Goal: Task Accomplishment & Management: Manage account settings

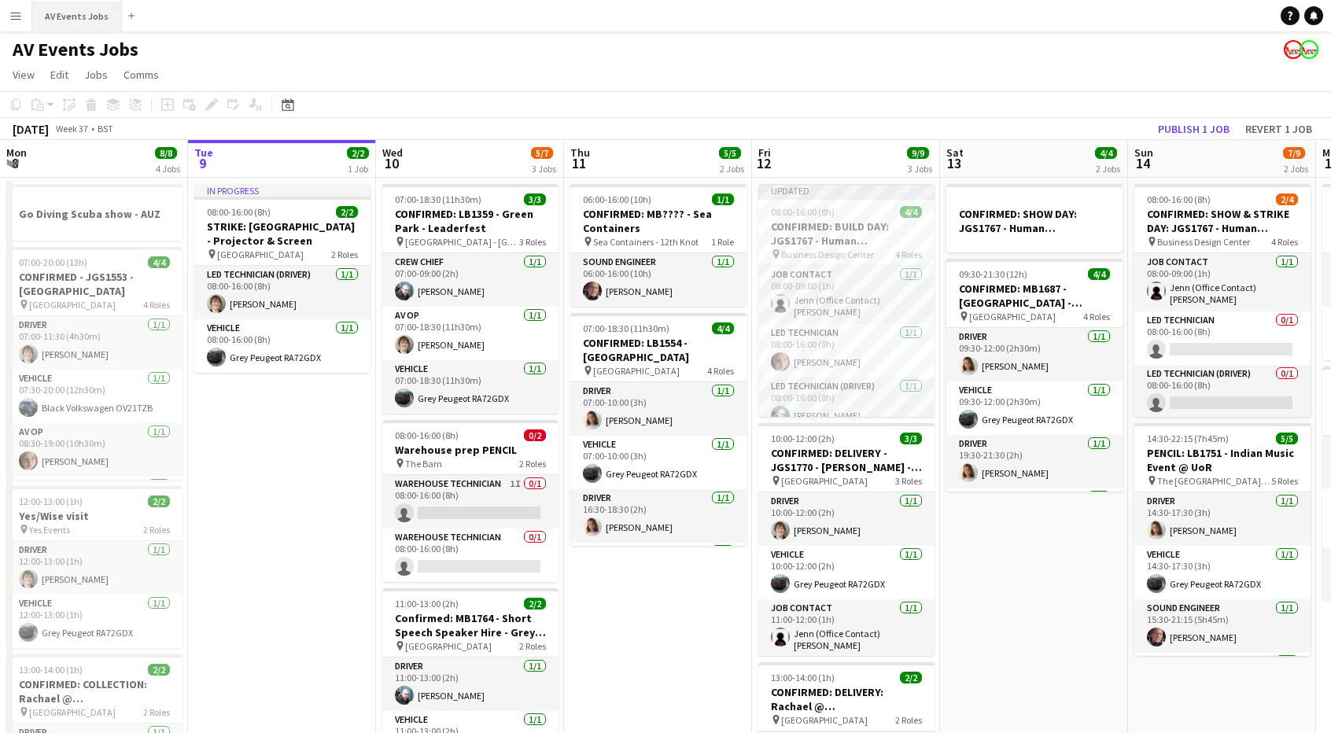
click at [80, 22] on button "AV Events Jobs Close" at bounding box center [77, 16] width 90 height 31
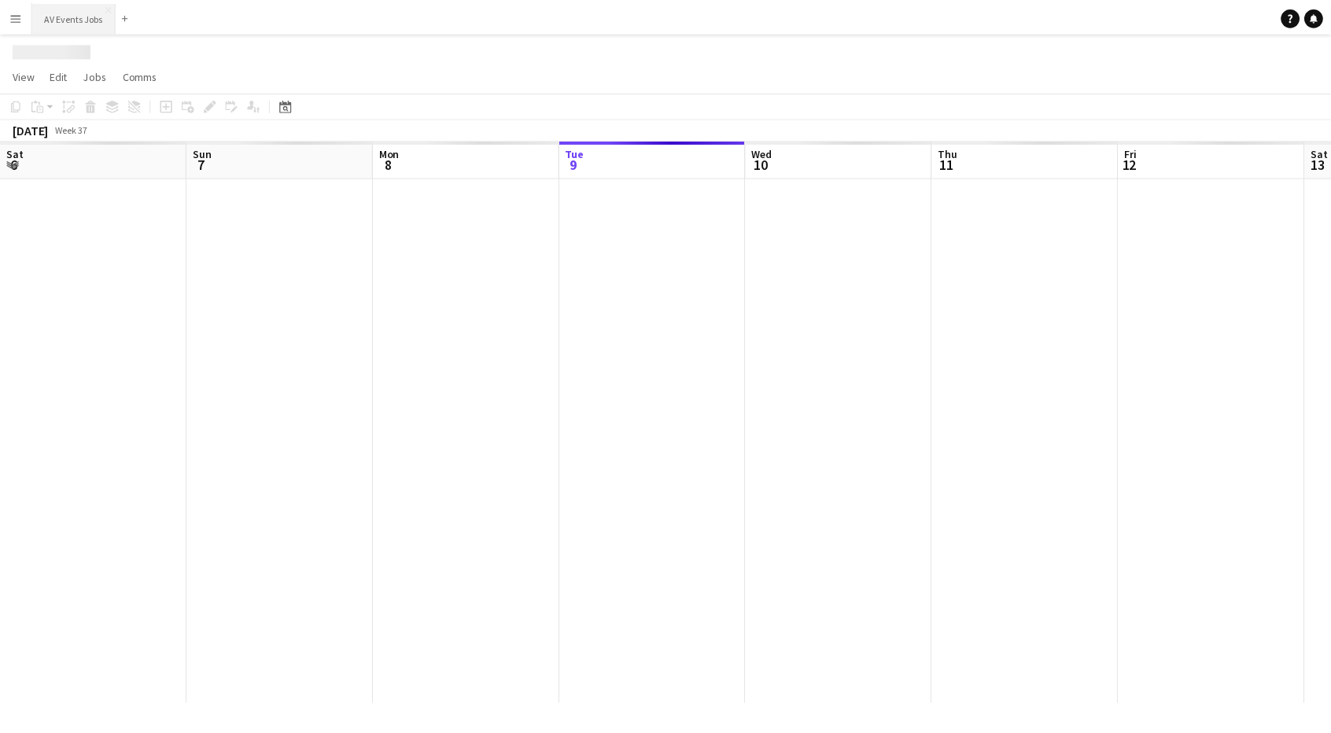
scroll to position [0, 376]
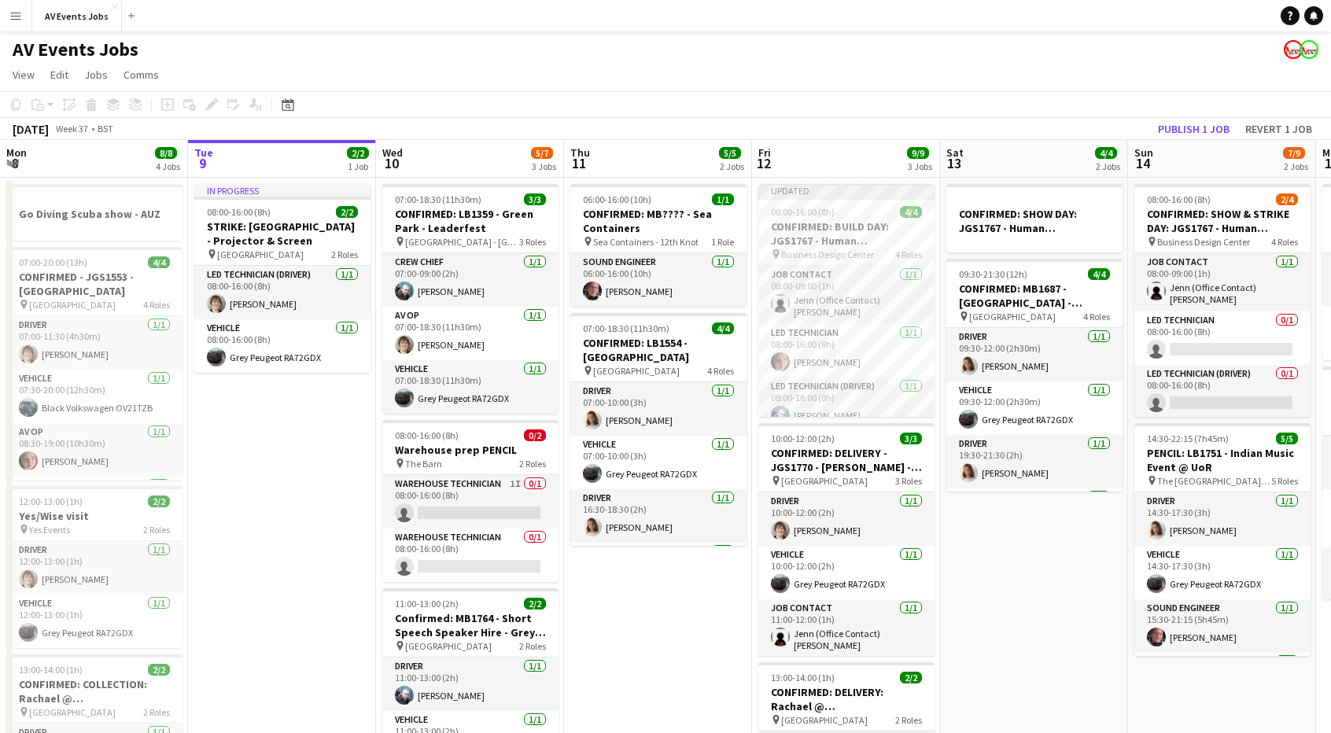
click at [27, 16] on button "Menu" at bounding box center [15, 15] width 31 height 31
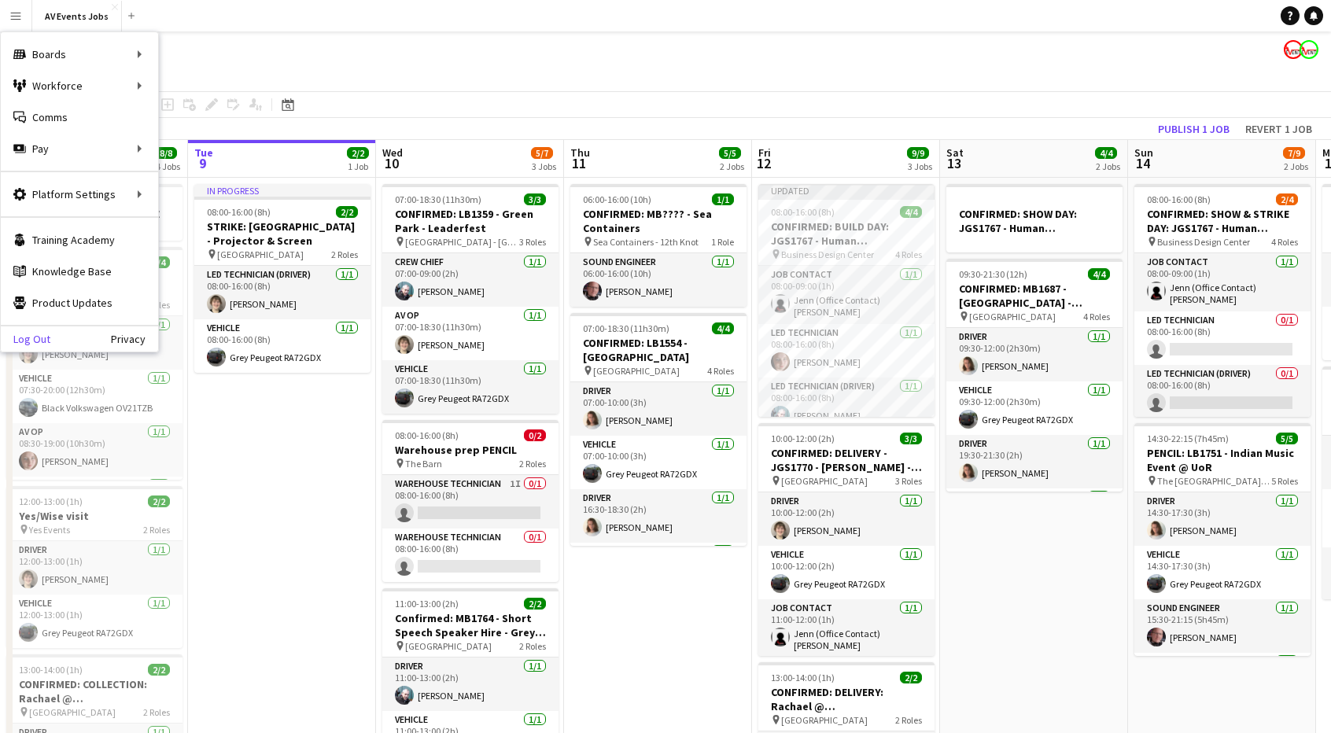
click at [29, 340] on link "Log Out" at bounding box center [26, 339] width 50 height 13
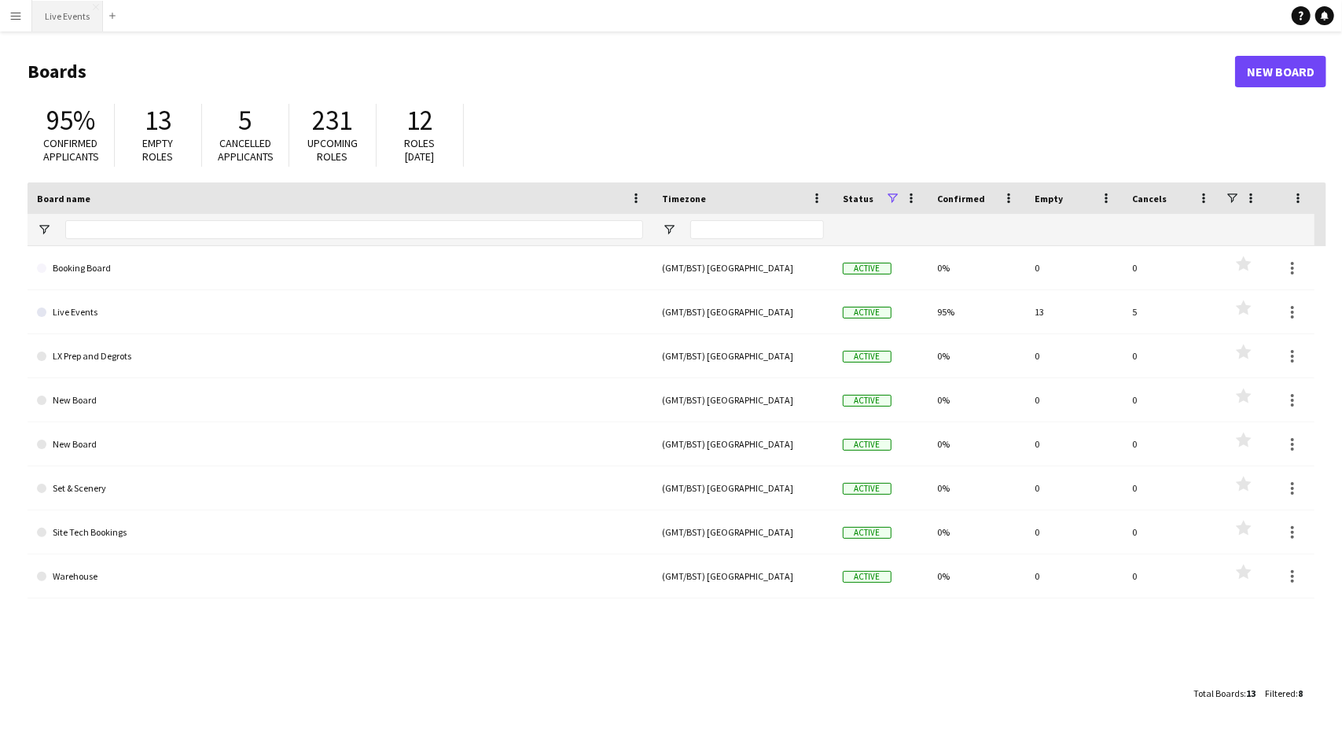
click at [49, 17] on button "Live Events Close" at bounding box center [67, 16] width 71 height 31
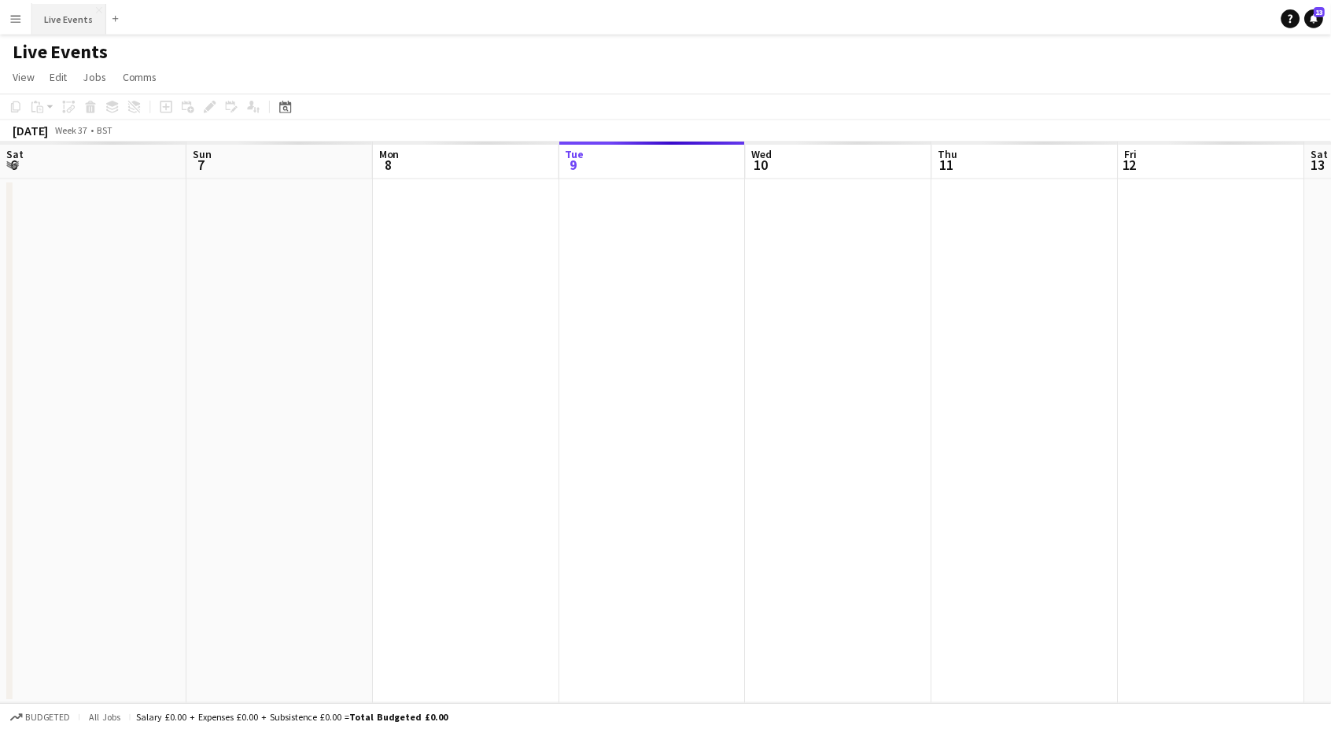
scroll to position [0, 376]
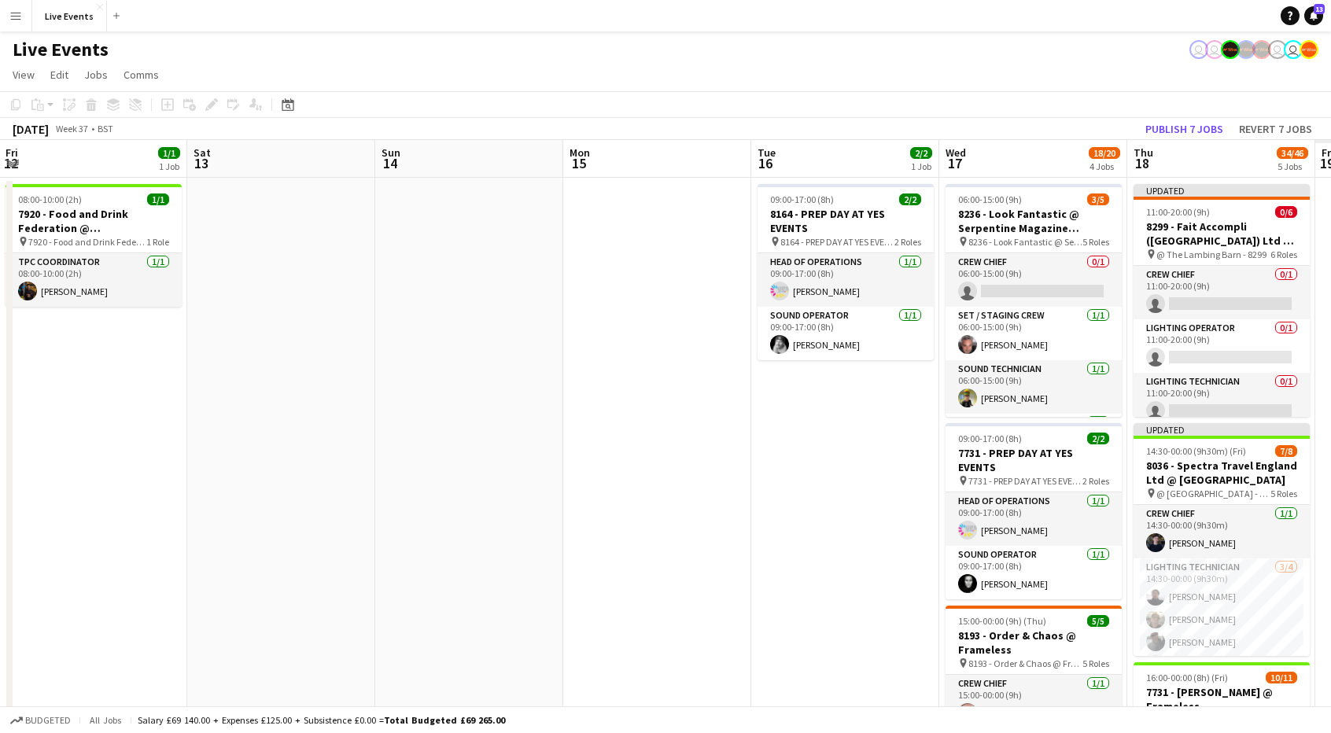
drag, startPoint x: 1038, startPoint y: 377, endPoint x: 511, endPoint y: 415, distance: 528.3
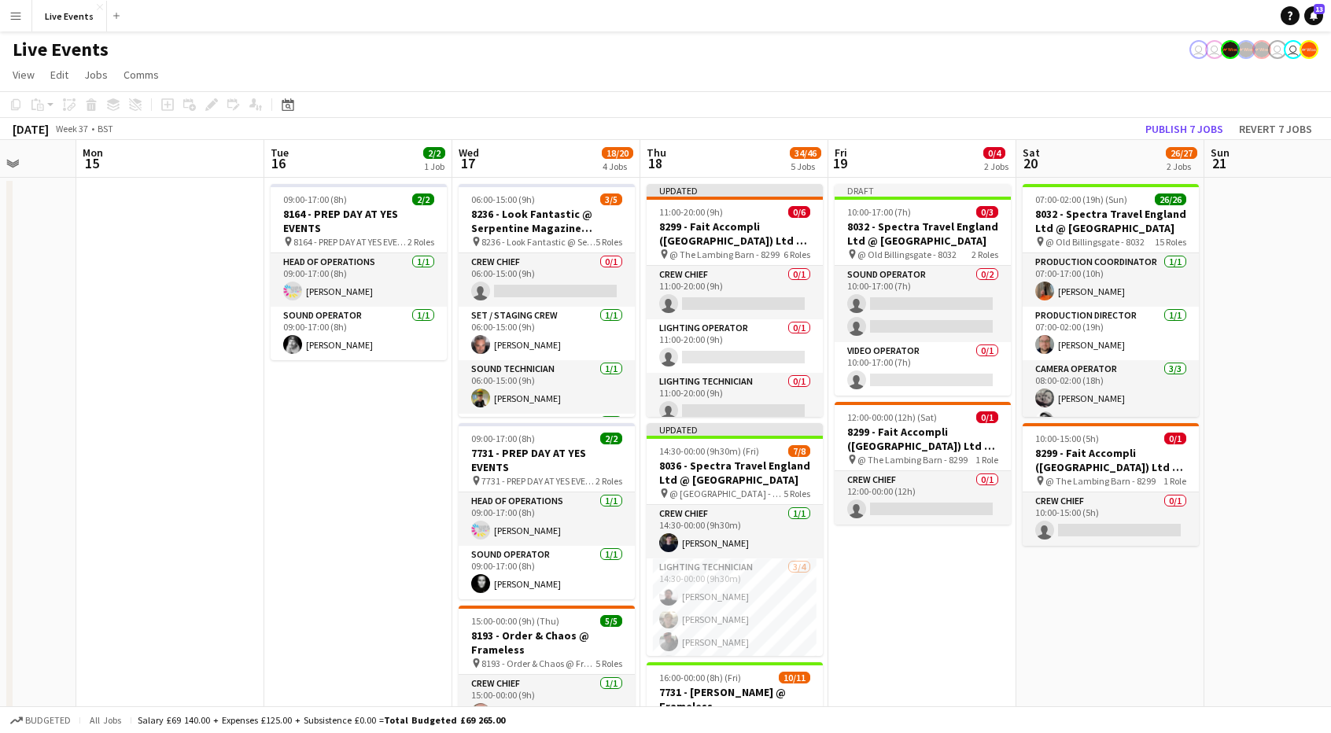
scroll to position [0, 533]
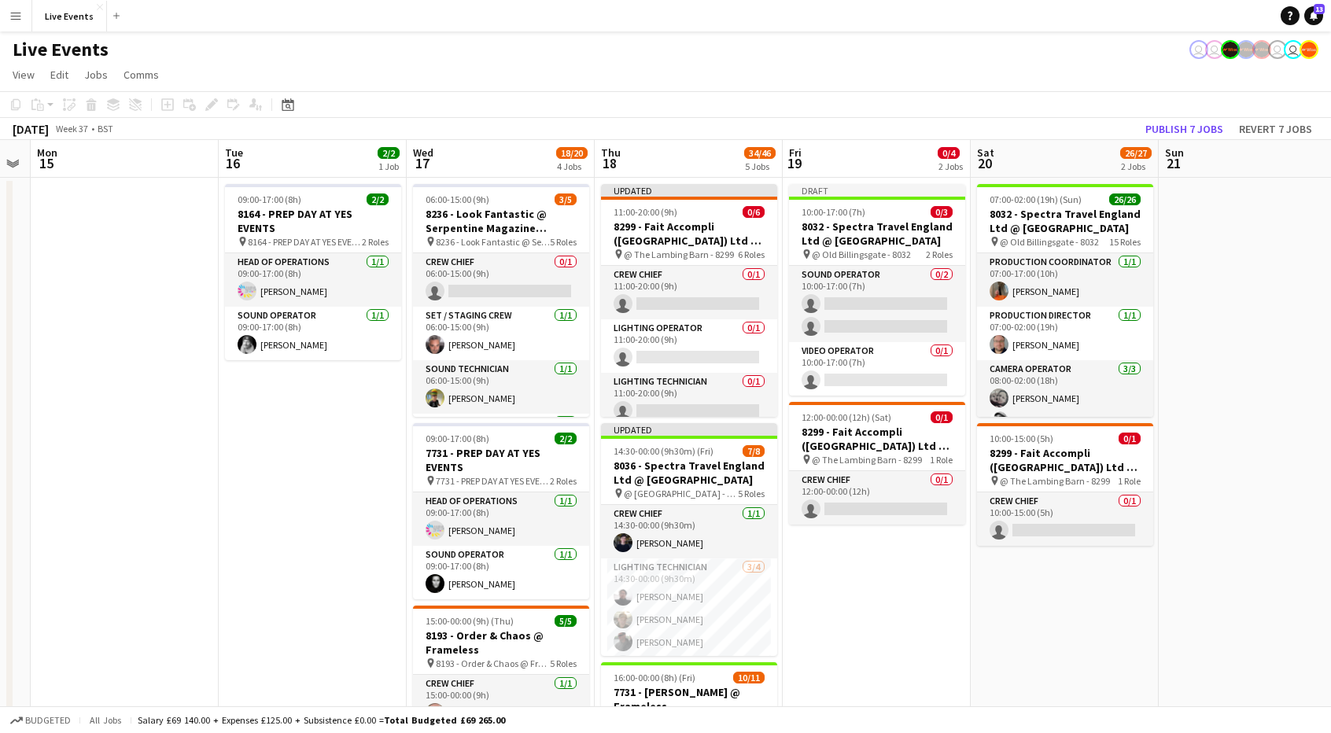
drag, startPoint x: 444, startPoint y: 457, endPoint x: 236, endPoint y: 451, distance: 208.5
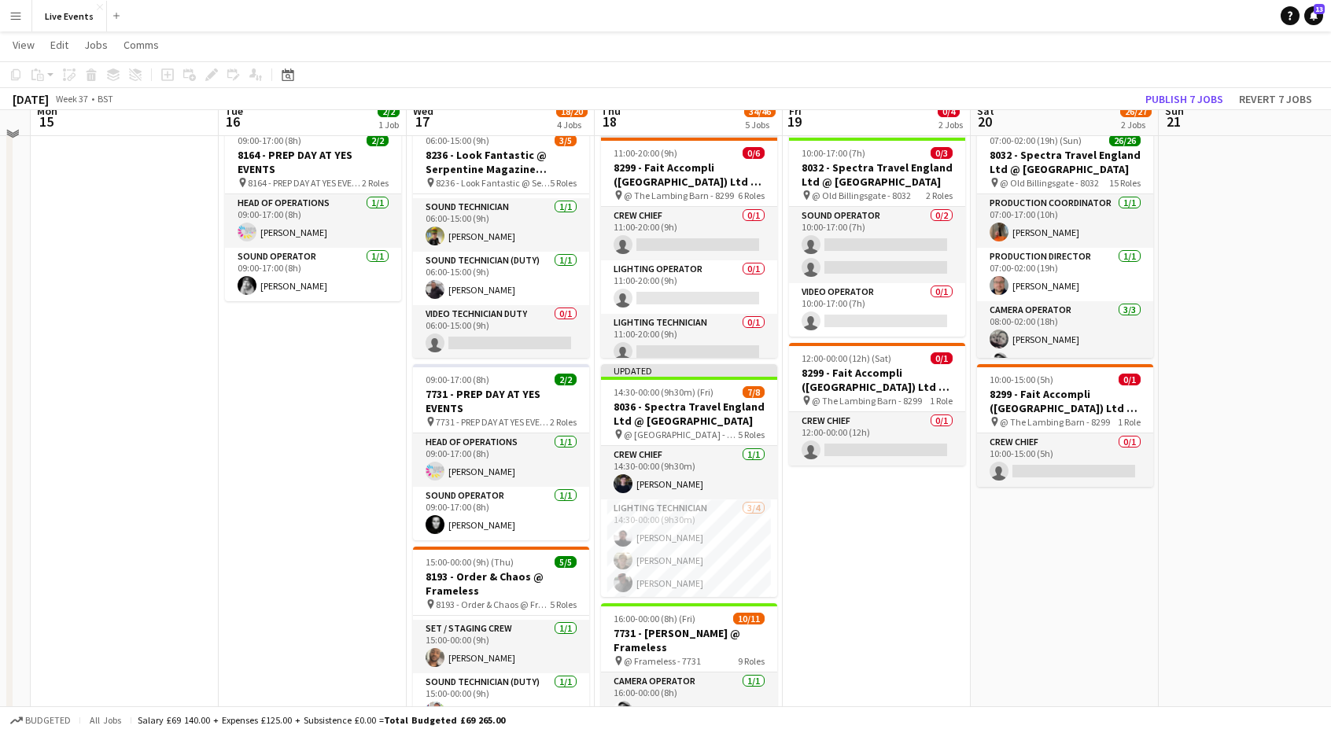
scroll to position [0, 0]
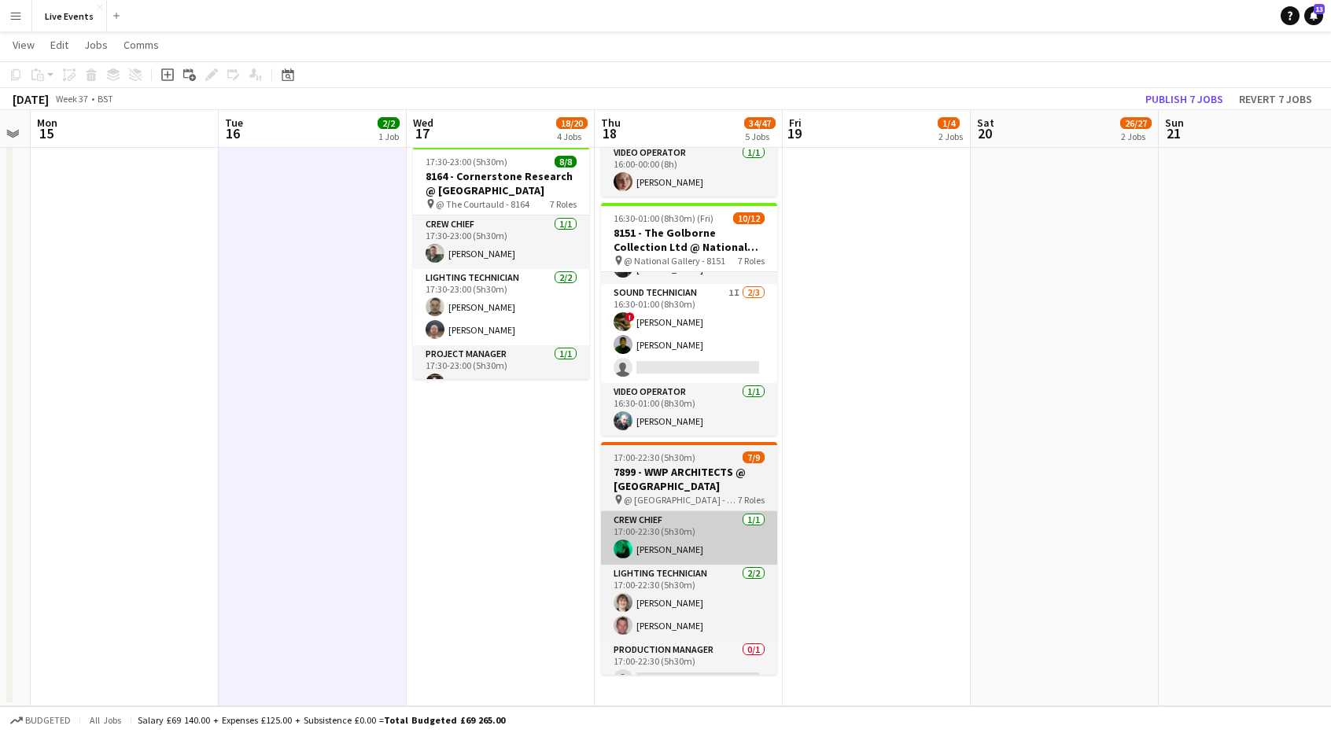
scroll to position [169, 0]
